Goal: Information Seeking & Learning: Learn about a topic

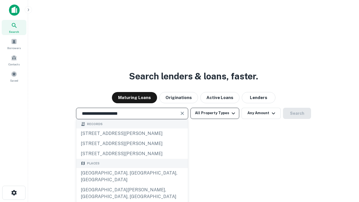
click at [132, 185] on div "[GEOGRAPHIC_DATA], [GEOGRAPHIC_DATA], [GEOGRAPHIC_DATA]" at bounding box center [132, 176] width 112 height 17
click at [215, 113] on button "All Property Types" at bounding box center [214, 113] width 49 height 11
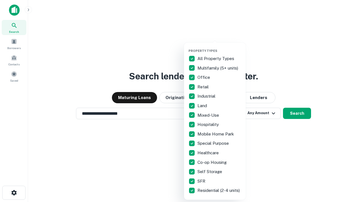
type input "**********"
click at [219, 47] on button "button" at bounding box center [220, 47] width 62 height 0
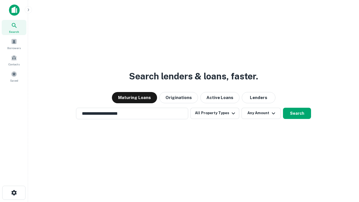
scroll to position [9, 0]
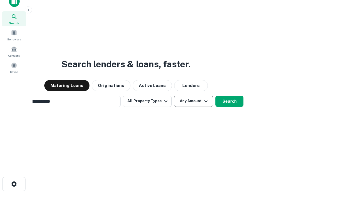
click at [174, 96] on button "Any Amount" at bounding box center [193, 101] width 39 height 11
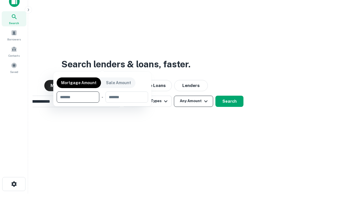
scroll to position [9, 0]
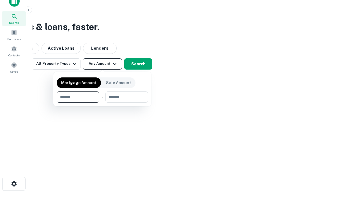
type input "*******"
click at [102, 103] on button "button" at bounding box center [102, 103] width 91 height 0
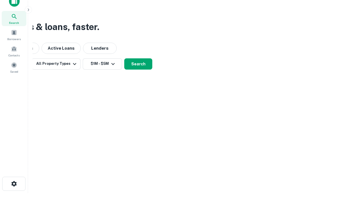
scroll to position [3, 104]
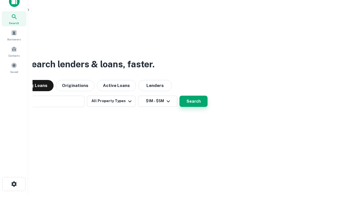
click at [180, 96] on button "Search" at bounding box center [194, 101] width 28 height 11
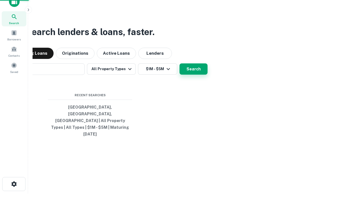
scroll to position [15, 159]
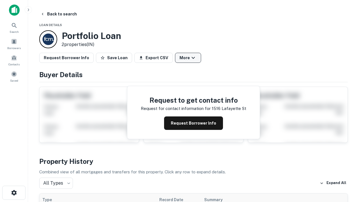
click at [188, 58] on button "More" at bounding box center [188, 58] width 26 height 10
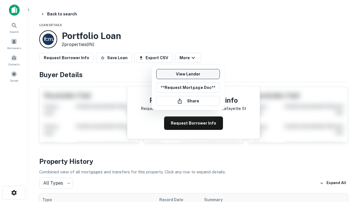
click at [188, 74] on link "View Lender" at bounding box center [188, 74] width 64 height 10
